Goal: Task Accomplishment & Management: Complete application form

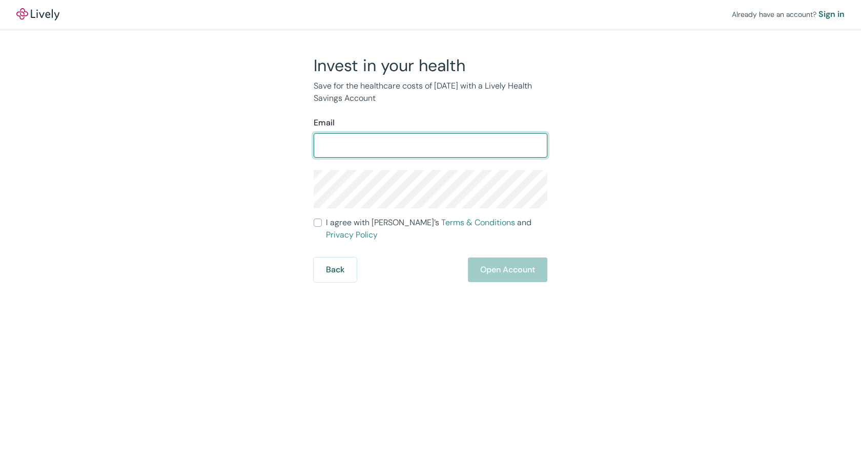
click at [440, 144] on input "Email" at bounding box center [431, 145] width 234 height 20
click at [396, 146] on input "Email" at bounding box center [431, 145] width 234 height 20
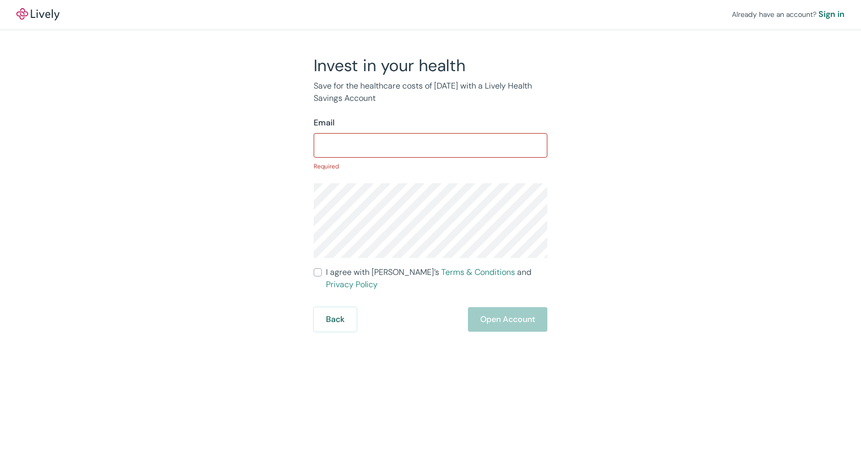
type input "[EMAIL_ADDRESS][PERSON_NAME][DOMAIN_NAME]"
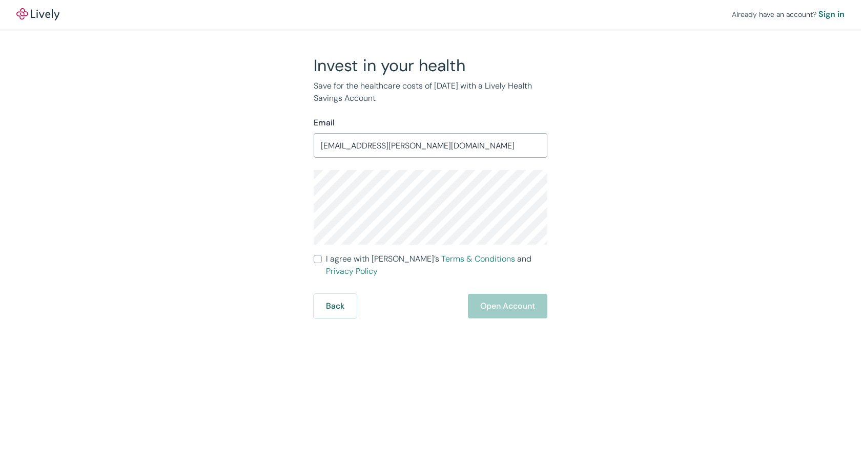
click at [318, 261] on input "I agree with Lively’s Terms & Conditions and Privacy Policy" at bounding box center [318, 259] width 8 height 8
checkbox input "true"
click at [531, 294] on button "Open Account" at bounding box center [507, 306] width 79 height 25
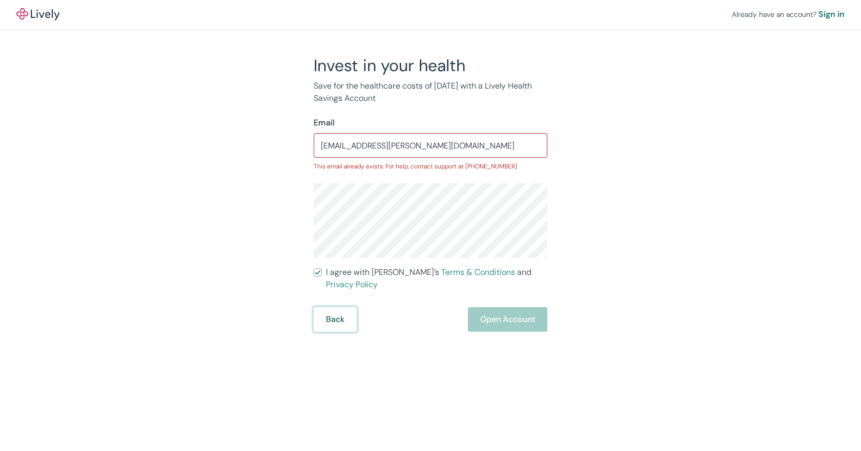
click at [329, 307] on button "Back" at bounding box center [335, 319] width 43 height 25
